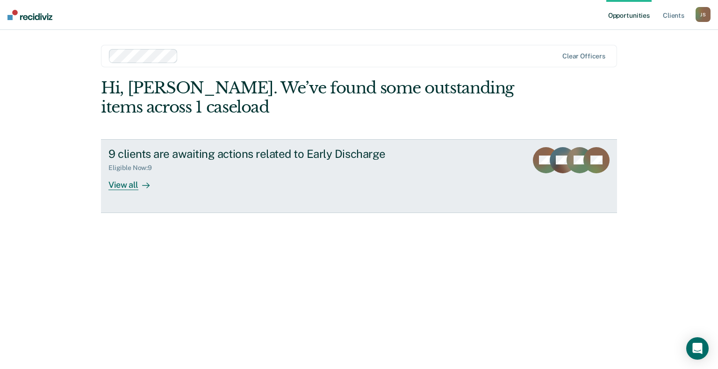
click at [116, 187] on div "View all" at bounding box center [134, 181] width 52 height 18
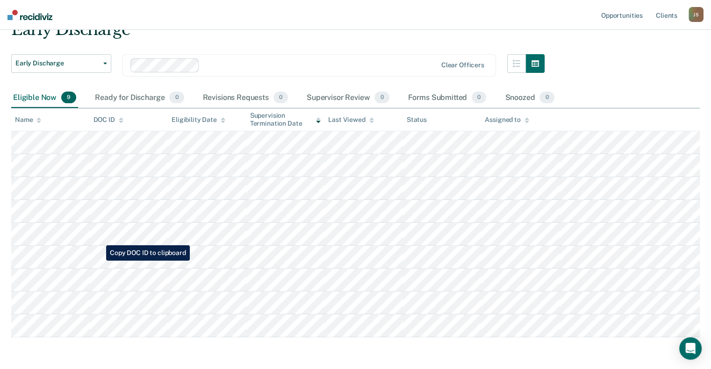
scroll to position [65, 0]
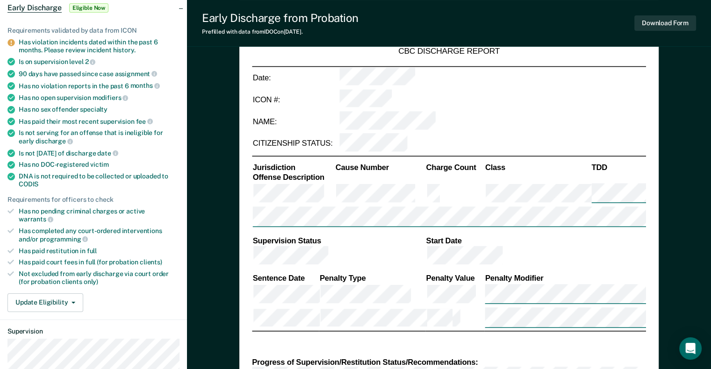
scroll to position [185, 0]
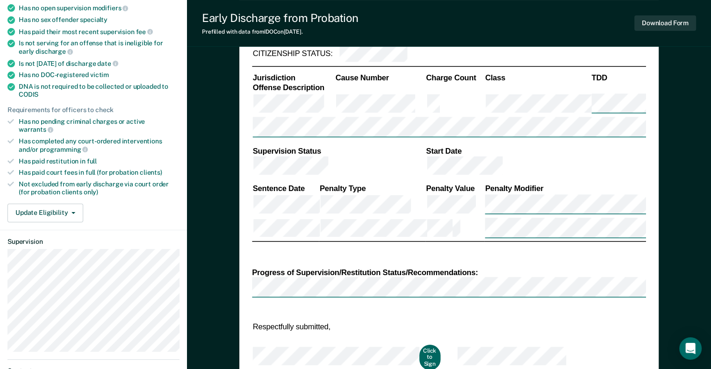
click at [423, 345] on button "Click to Sign" at bounding box center [430, 358] width 22 height 26
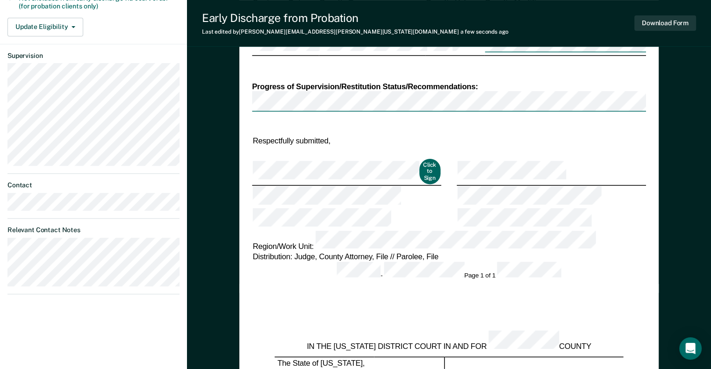
scroll to position [337, 0]
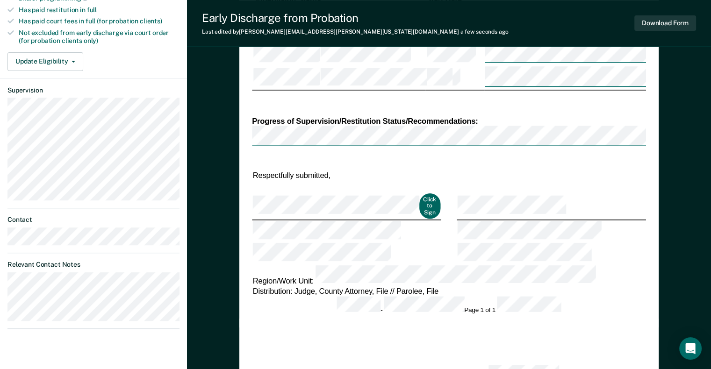
click at [432, 194] on button "Click to Sign" at bounding box center [430, 207] width 22 height 26
click at [419, 194] on button "Click to Sign" at bounding box center [430, 207] width 22 height 26
type textarea "x"
click at [68, 52] on button "Update Eligibility" at bounding box center [45, 61] width 76 height 19
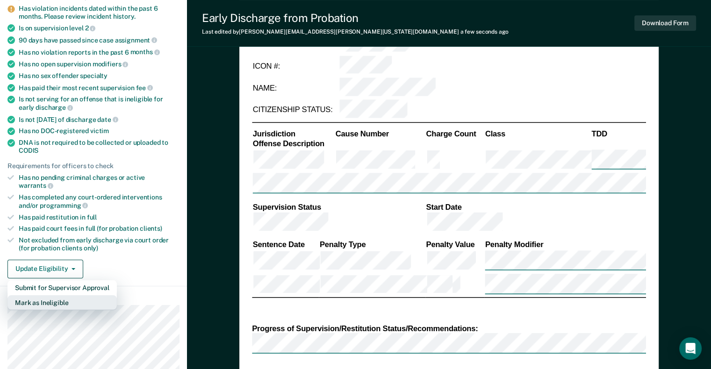
scroll to position [129, 0]
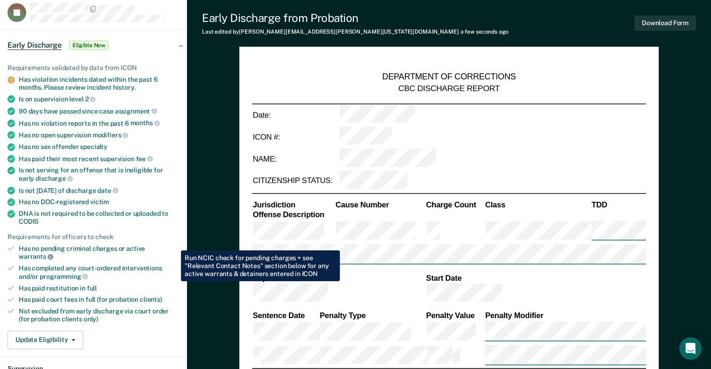
scroll to position [0, 0]
